Goal: Transaction & Acquisition: Book appointment/travel/reservation

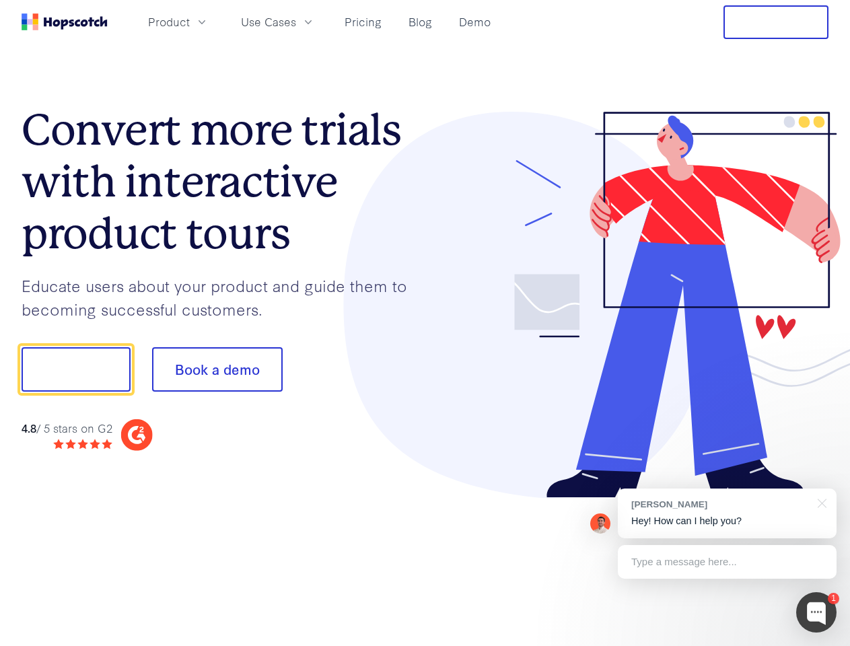
click at [425, 323] on div at bounding box center [627, 305] width 404 height 387
click at [190, 22] on span "Product" at bounding box center [169, 21] width 42 height 17
click at [296, 22] on span "Use Cases" at bounding box center [268, 21] width 55 height 17
click at [776, 22] on button "Free Trial" at bounding box center [775, 22] width 105 height 34
click at [75, 369] on button "Show me!" at bounding box center [76, 369] width 109 height 44
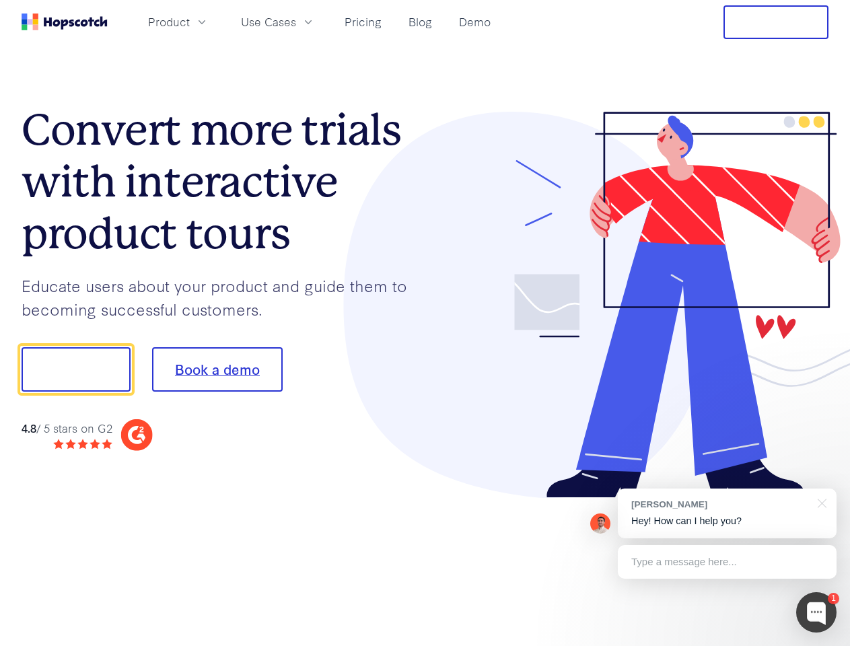
click at [217, 369] on button "Book a demo" at bounding box center [217, 369] width 131 height 44
click at [816, 612] on div at bounding box center [816, 612] width 40 height 40
click at [727, 513] on div "[PERSON_NAME] Hey! How can I help you?" at bounding box center [727, 513] width 219 height 50
click at [819, 502] on div at bounding box center [710, 367] width 252 height 449
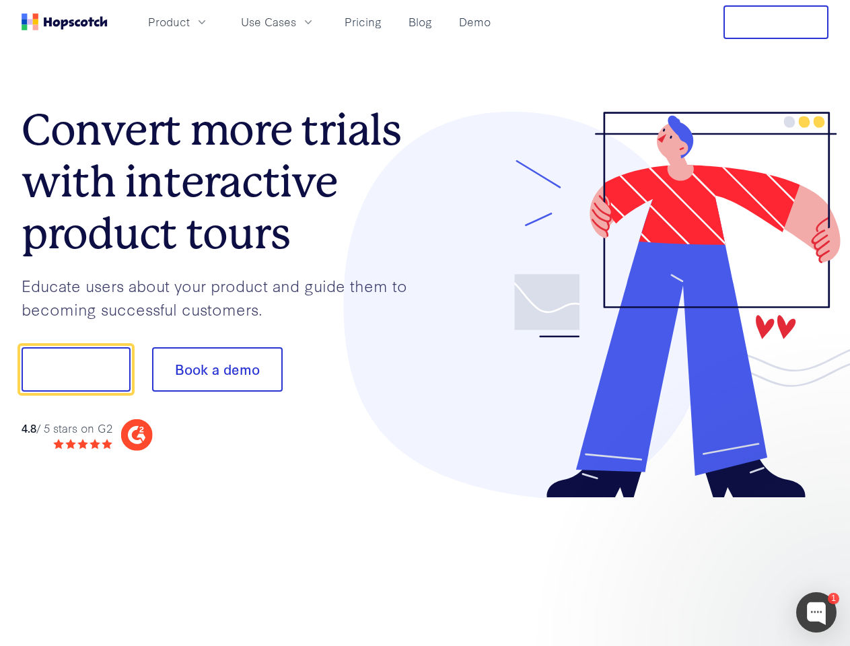
click at [727, 562] on div at bounding box center [710, 458] width 252 height 268
